Goal: Communication & Community: Answer question/provide support

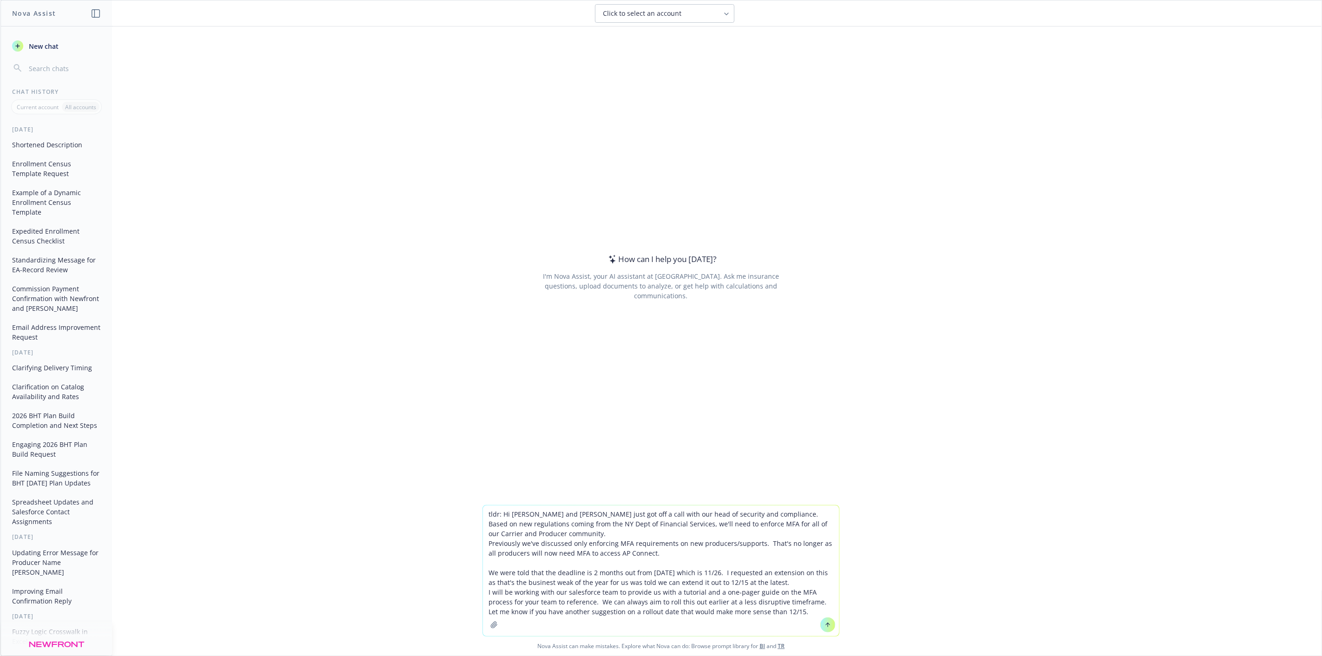
click at [496, 516] on textarea "tldr: Hi [PERSON_NAME] and [PERSON_NAME] just got off a call with our head of s…" at bounding box center [661, 571] width 356 height 131
type textarea "tldr, make this better: Hi [PERSON_NAME] and [PERSON_NAME] - I just got off a c…"
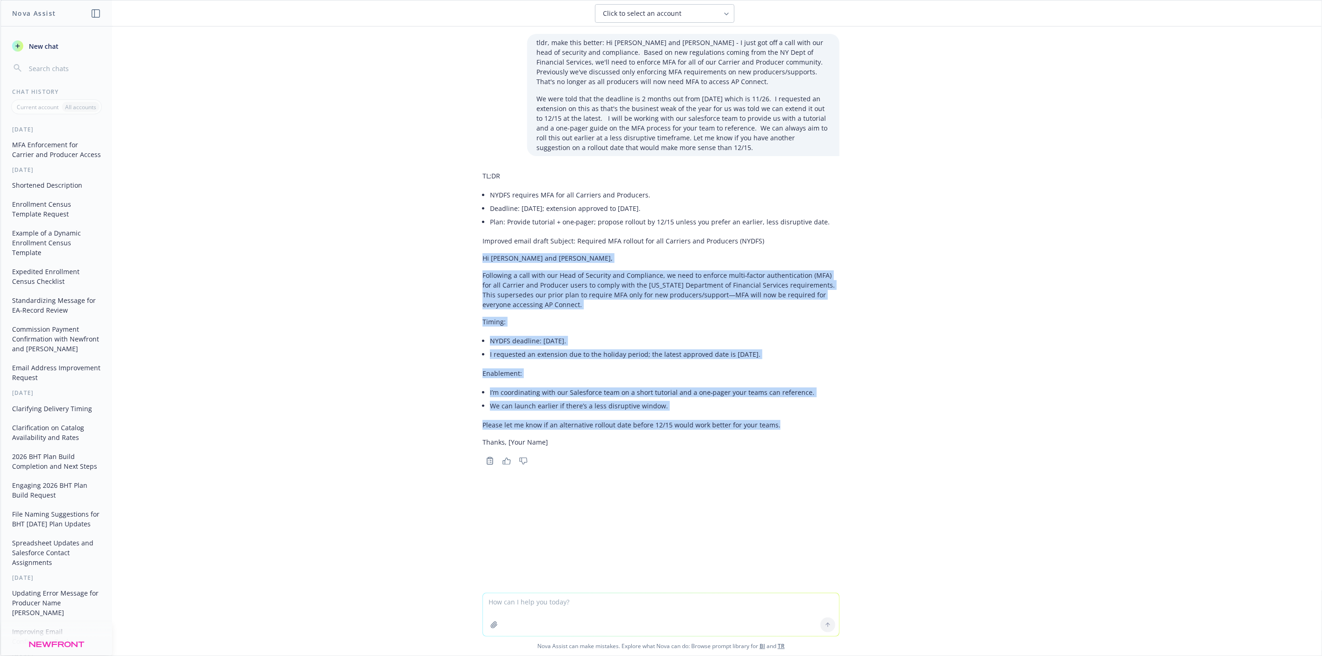
drag, startPoint x: 774, startPoint y: 425, endPoint x: 473, endPoint y: 263, distance: 342.5
click at [475, 263] on div "TL;DR NYDFS requires MFA for all Carriers and Producers. Deadline: [DATE]; exte…" at bounding box center [661, 317] width 372 height 300
copy div "Hi [PERSON_NAME] and [PERSON_NAME], Following a call with our Head of Security …"
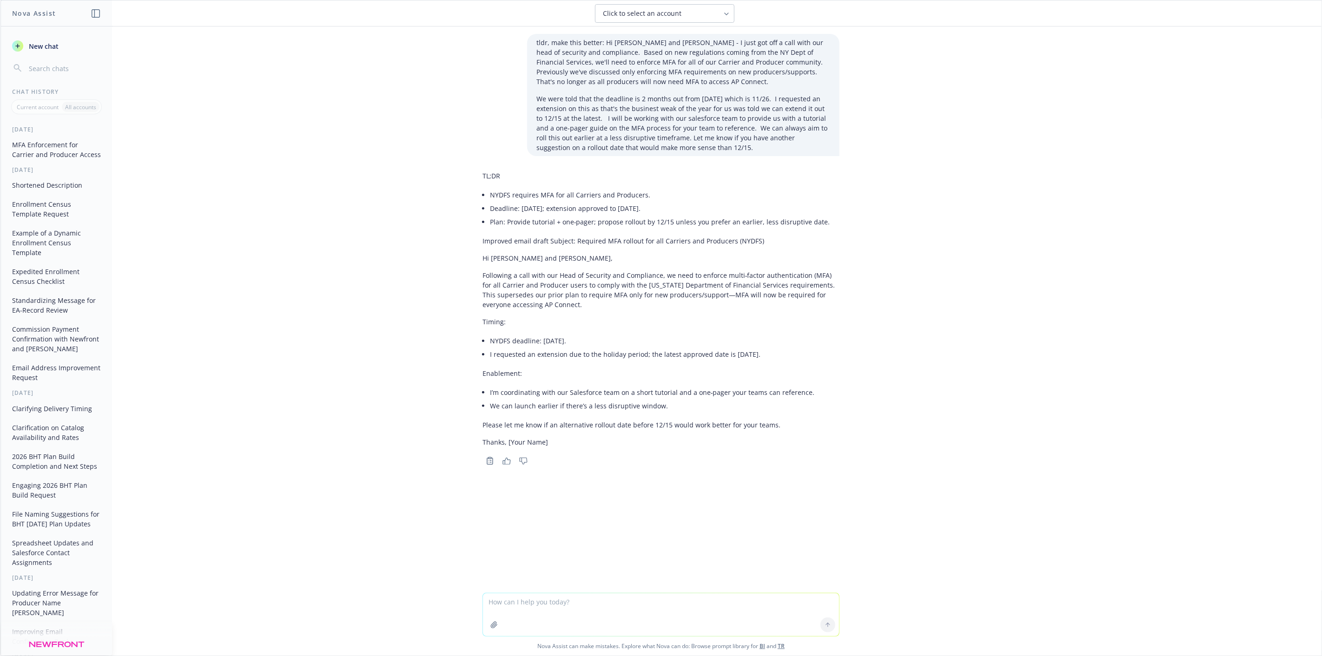
click at [556, 609] on textarea at bounding box center [661, 614] width 356 height 43
type textarea "n"
type textarea "mention, we're doing this because newfront has business in [US_STATE]"
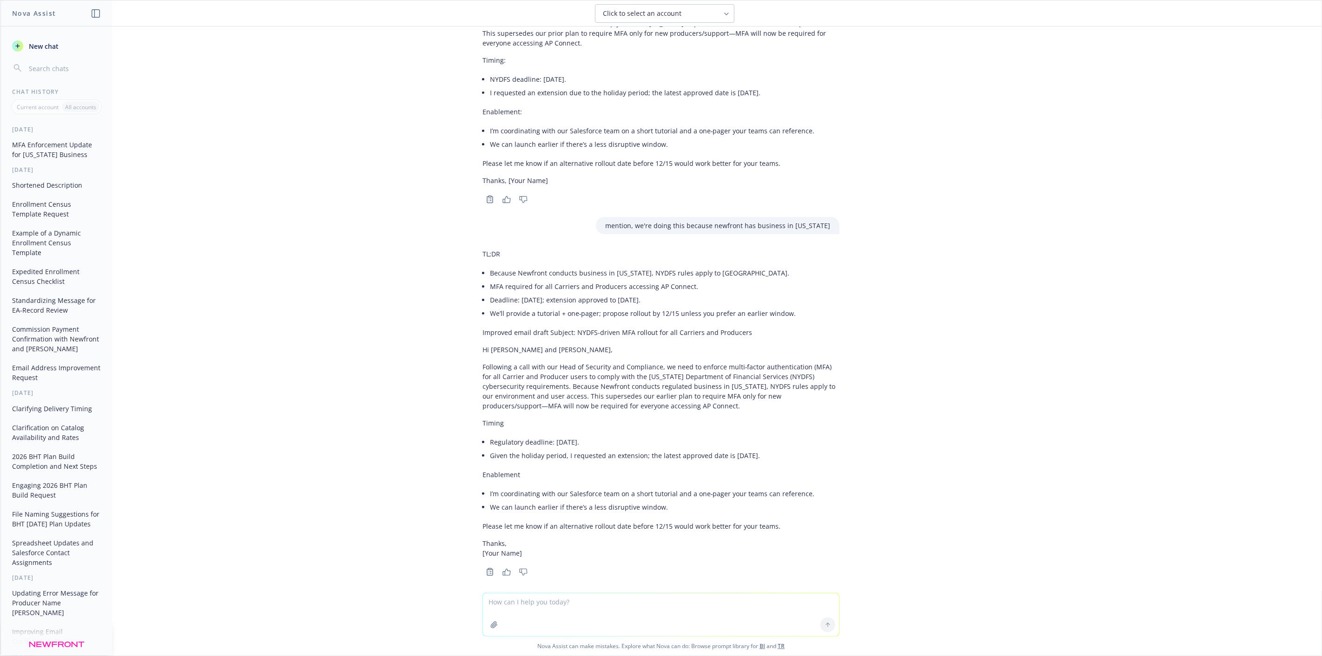
scroll to position [269, 0]
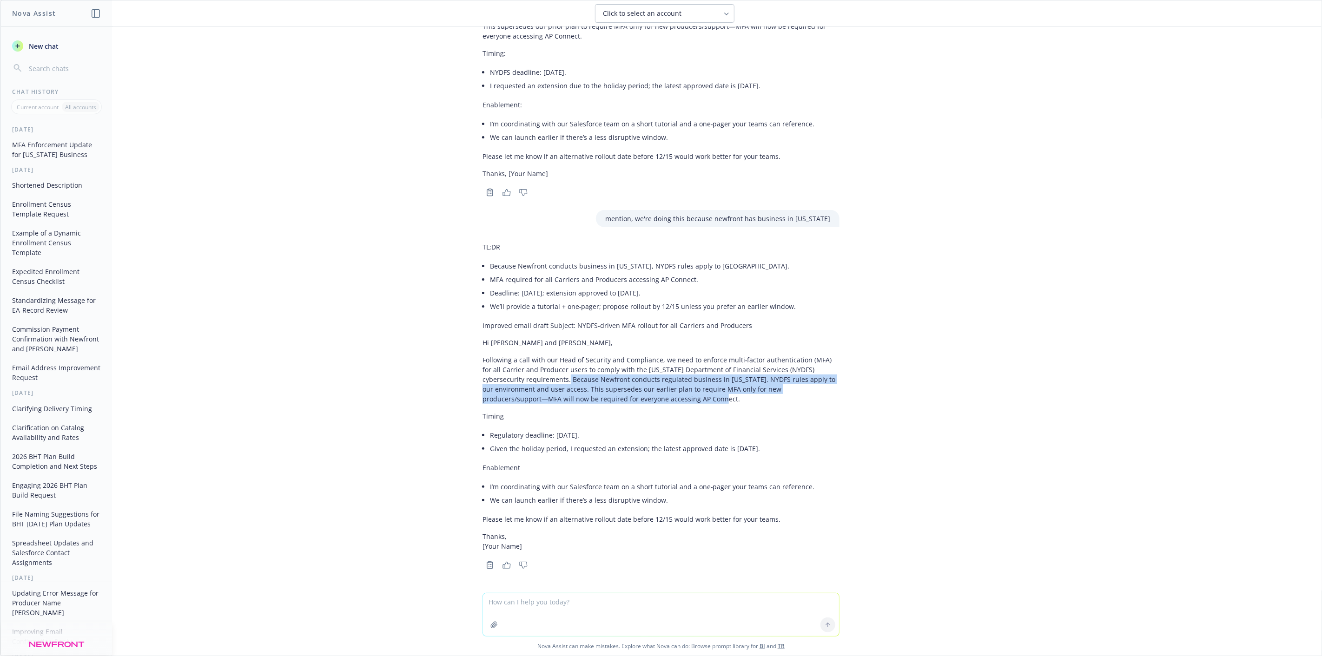
drag, startPoint x: 522, startPoint y: 380, endPoint x: 623, endPoint y: 394, distance: 102.3
click at [623, 394] on p "Following a call with our Head of Security and Compliance, we need to enforce m…" at bounding box center [660, 379] width 357 height 49
copy p "ecause Newfront conducts regulated business in [US_STATE], NYDFS rules apply to…"
click at [633, 394] on p "Following a call with our Head of Security and Compliance, we need to enforce m…" at bounding box center [660, 379] width 357 height 49
drag, startPoint x: 617, startPoint y: 396, endPoint x: 521, endPoint y: 377, distance: 97.9
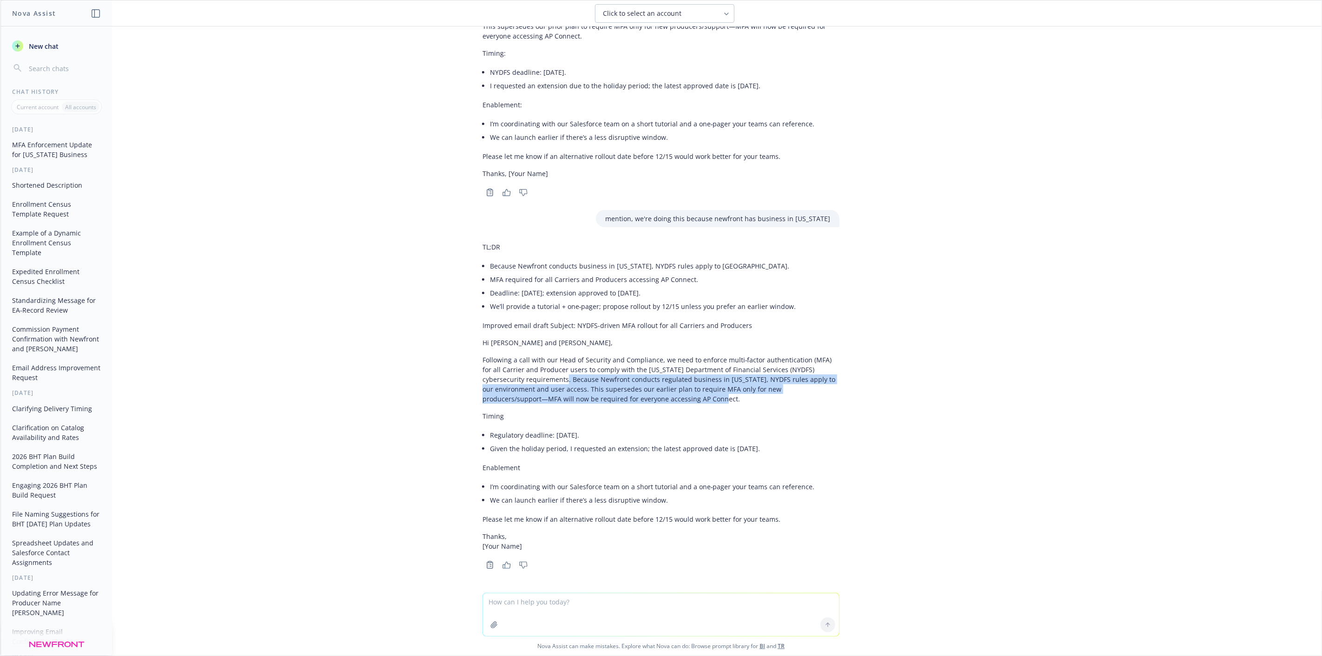
click at [521, 377] on p "Following a call with our Head of Security and Compliance, we need to enforce m…" at bounding box center [660, 379] width 357 height 49
copy p "Because Newfront conducts regulated business in [US_STATE], NYDFS rules apply t…"
click at [577, 605] on textarea at bounding box center [661, 614] width 356 height 43
paste textarea "Lo Ipsu dol Sit, Ametconse a elit sedd eiu Temp in Utlabore etd Magnaaliqu, en …"
type textarea "lor'i dolo? Si Amet con Adi, Elitseddo e temp inci utl Etdo ma Aliquaen adm Ven…"
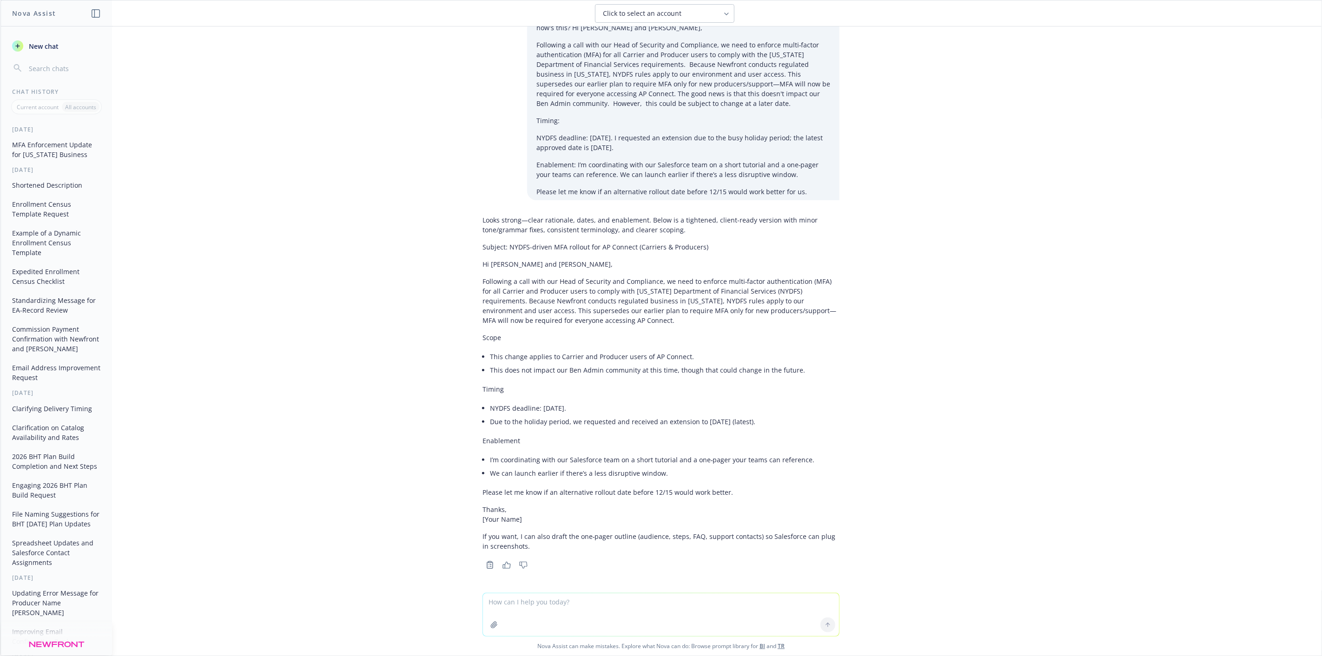
scroll to position [832, 0]
drag, startPoint x: 788, startPoint y: 369, endPoint x: 422, endPoint y: 356, distance: 366.5
click at [422, 356] on div "tldr, make this better: Hi [PERSON_NAME] and [PERSON_NAME] - I just got off a c…" at bounding box center [660, 309] width 1321 height 567
click at [602, 367] on li "This does not impact our Ben Admin community at this time, though that could ch…" at bounding box center [664, 369] width 349 height 13
drag, startPoint x: 788, startPoint y: 369, endPoint x: 483, endPoint y: 368, distance: 304.9
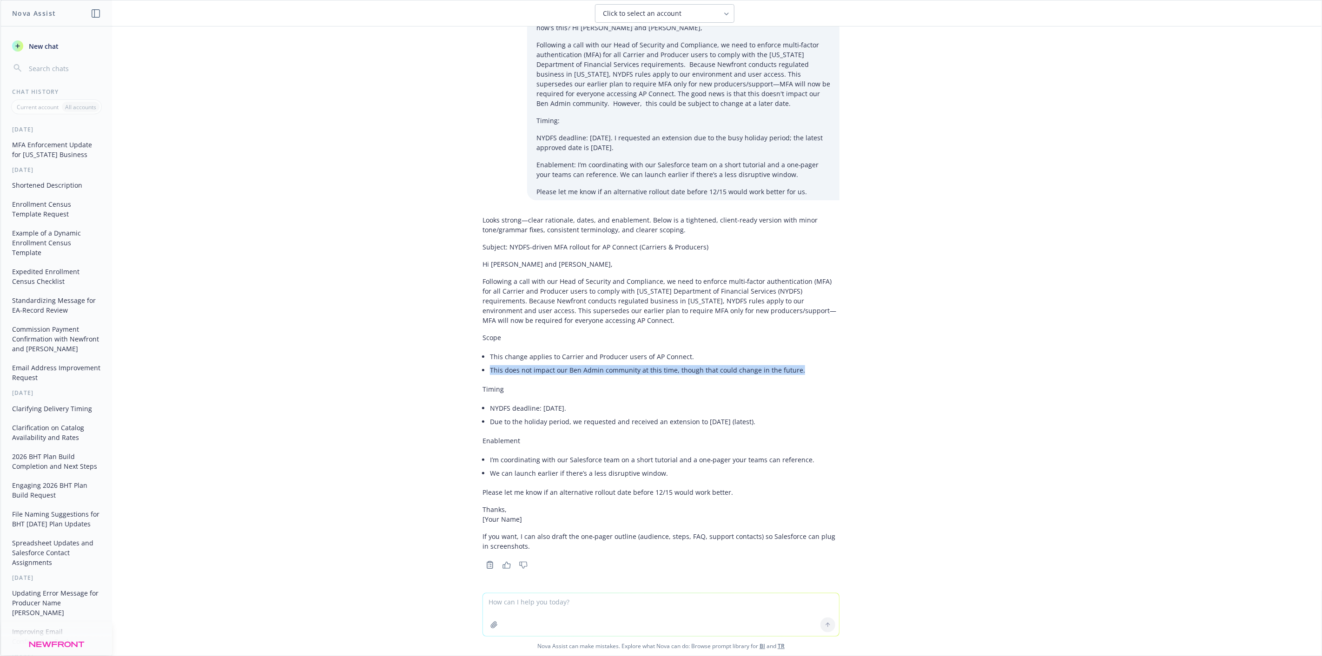
click at [490, 368] on li "This does not impact our Ben Admin community at this time, though that could ch…" at bounding box center [664, 369] width 349 height 13
copy li "This does not impact our Ben Admin community at this time, though that could ch…"
click at [215, 218] on div "tldr, make this better: Hi [PERSON_NAME] and [PERSON_NAME] - I just got off a c…" at bounding box center [660, 309] width 1321 height 567
